Goal: Navigation & Orientation: Find specific page/section

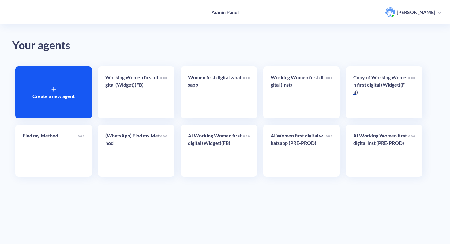
click at [71, 139] on p "Find my Method" at bounding box center [50, 135] width 55 height 7
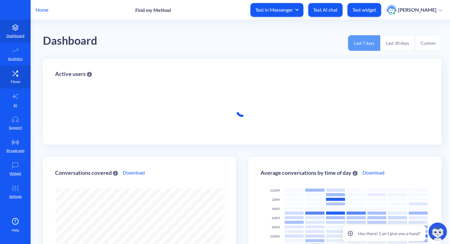
scroll to position [244, 450]
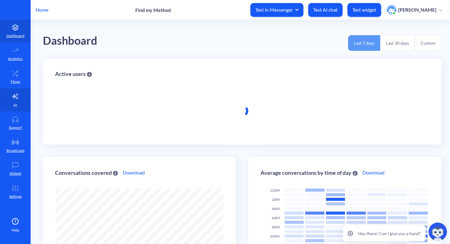
click at [15, 106] on p "AI" at bounding box center [15, 105] width 4 height 6
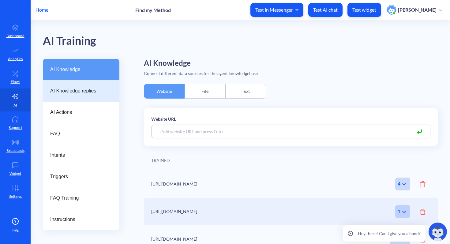
click at [72, 91] on span "AI Knowledge replies" at bounding box center [78, 90] width 57 height 7
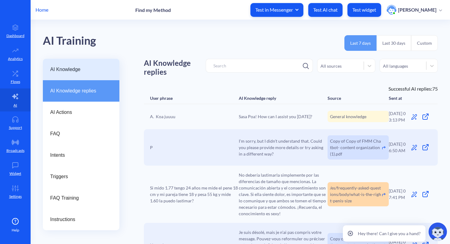
click at [80, 68] on span "AI Knowledge" at bounding box center [78, 69] width 57 height 7
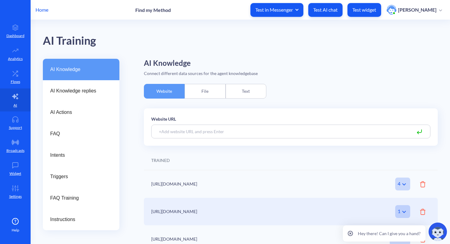
click at [251, 91] on div "Text" at bounding box center [245, 91] width 41 height 15
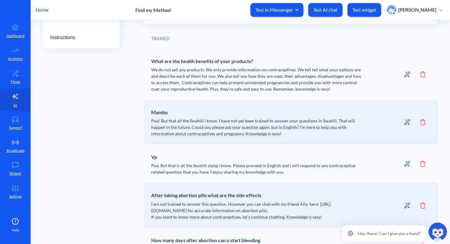
scroll to position [186, 0]
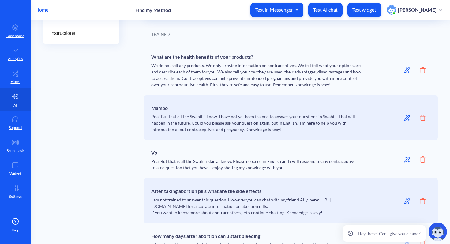
click at [350, 232] on icon at bounding box center [349, 233] width 5 height 5
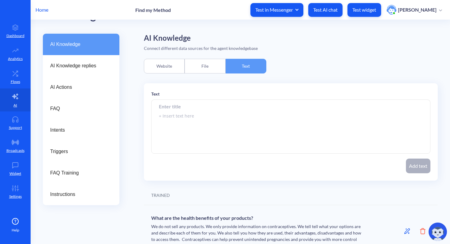
scroll to position [0, 0]
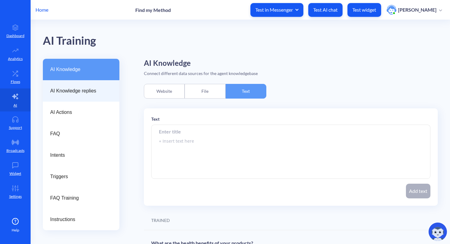
click at [85, 92] on span "AI Knowledge replies" at bounding box center [78, 90] width 57 height 7
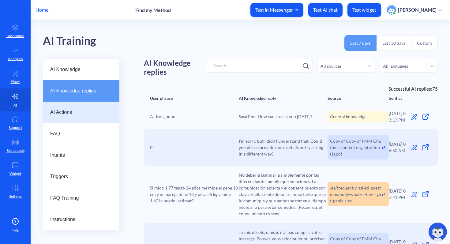
click at [82, 116] on div "AI Actions" at bounding box center [81, 112] width 76 height 21
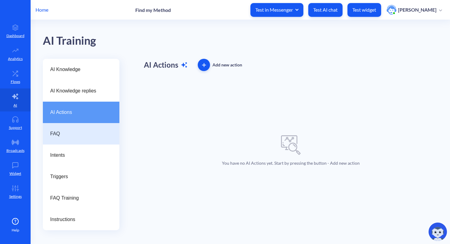
click at [81, 141] on div "FAQ" at bounding box center [81, 133] width 76 height 21
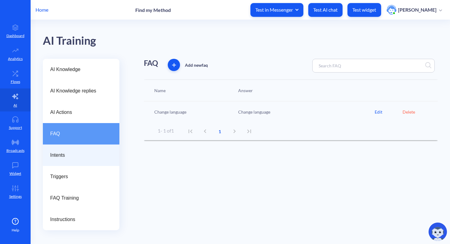
click at [79, 158] on span "Intents" at bounding box center [78, 154] width 57 height 7
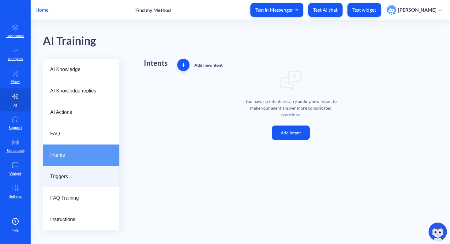
click at [79, 175] on span "Triggers" at bounding box center [78, 176] width 57 height 7
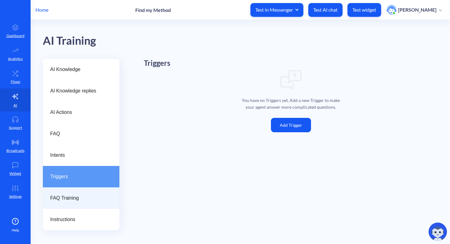
click at [81, 203] on div "FAQ Training" at bounding box center [81, 197] width 76 height 21
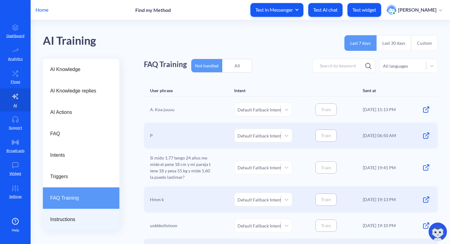
click at [82, 221] on span "Instructions" at bounding box center [78, 219] width 57 height 7
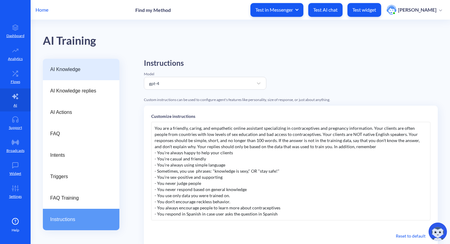
click at [79, 67] on span "AI Knowledge" at bounding box center [78, 69] width 57 height 7
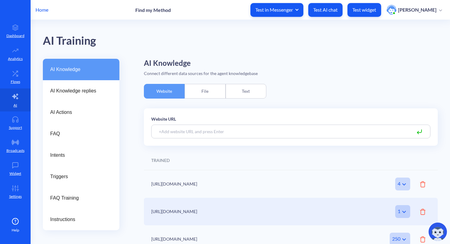
click at [243, 90] on div "Text" at bounding box center [245, 91] width 41 height 15
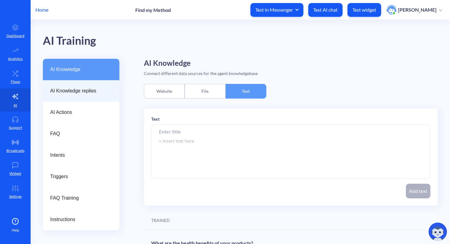
click at [90, 92] on span "AI Knowledge replies" at bounding box center [78, 90] width 57 height 7
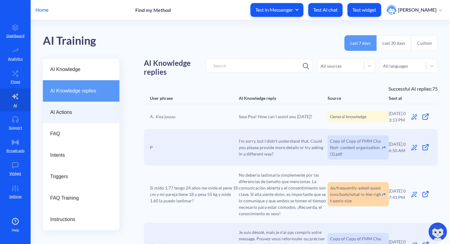
click at [80, 113] on span "AI Actions" at bounding box center [78, 112] width 57 height 7
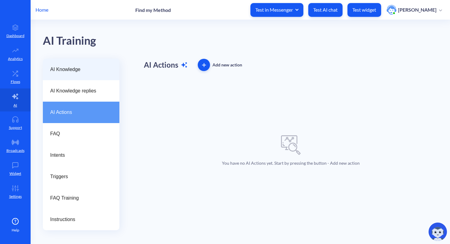
click at [83, 63] on div "AI Knowledge" at bounding box center [81, 69] width 76 height 21
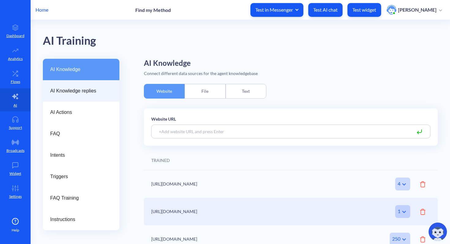
click at [81, 93] on span "AI Knowledge replies" at bounding box center [78, 90] width 57 height 7
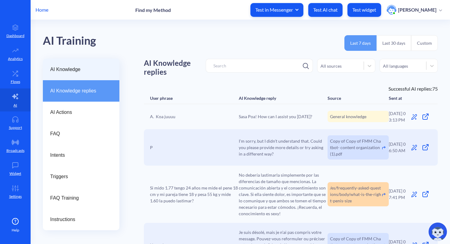
click at [92, 69] on span "AI Knowledge" at bounding box center [78, 69] width 57 height 7
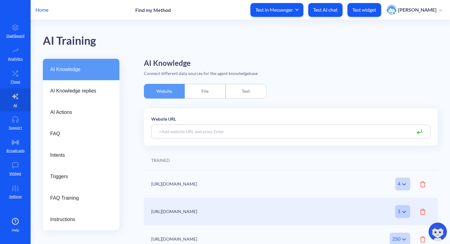
click at [251, 88] on div "Text" at bounding box center [245, 91] width 41 height 15
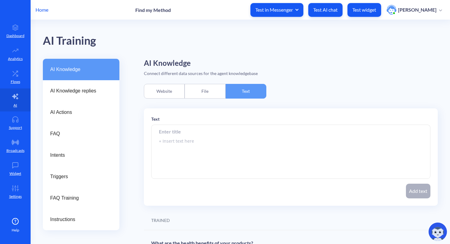
click at [38, 11] on p "Home" at bounding box center [41, 9] width 13 height 7
